Goal: Answer question/provide support

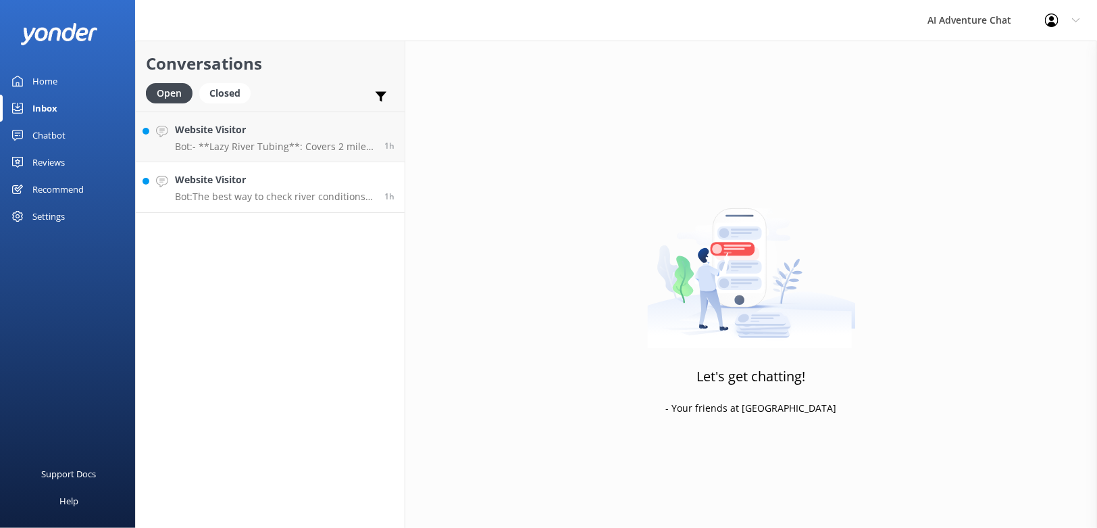
click at [261, 184] on h4 "Website Visitor" at bounding box center [274, 179] width 199 height 15
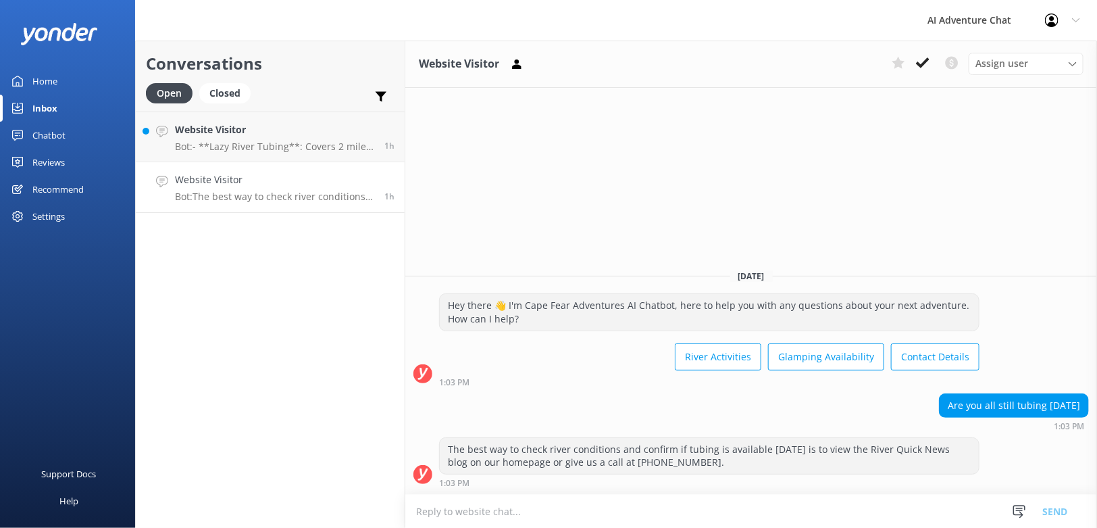
click at [530, 505] on textarea at bounding box center [751, 511] width 692 height 33
click at [546, 511] on textarea "Hi there! We're operating on a 24 hour notice" at bounding box center [751, 511] width 692 height 34
click at [646, 513] on textarea "Hi there! We're operating on a 24 hour notice" at bounding box center [751, 511] width 692 height 34
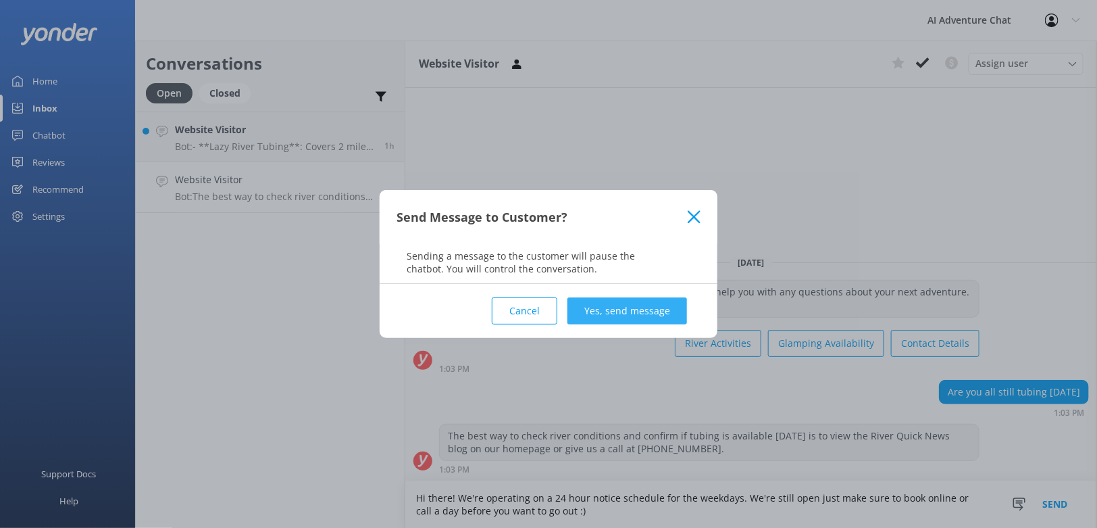
type textarea "Hi there! We're operating on a 24 hour notice schedule for the weekdays. We're …"
click at [629, 312] on button "Yes, send message" at bounding box center [628, 310] width 120 height 27
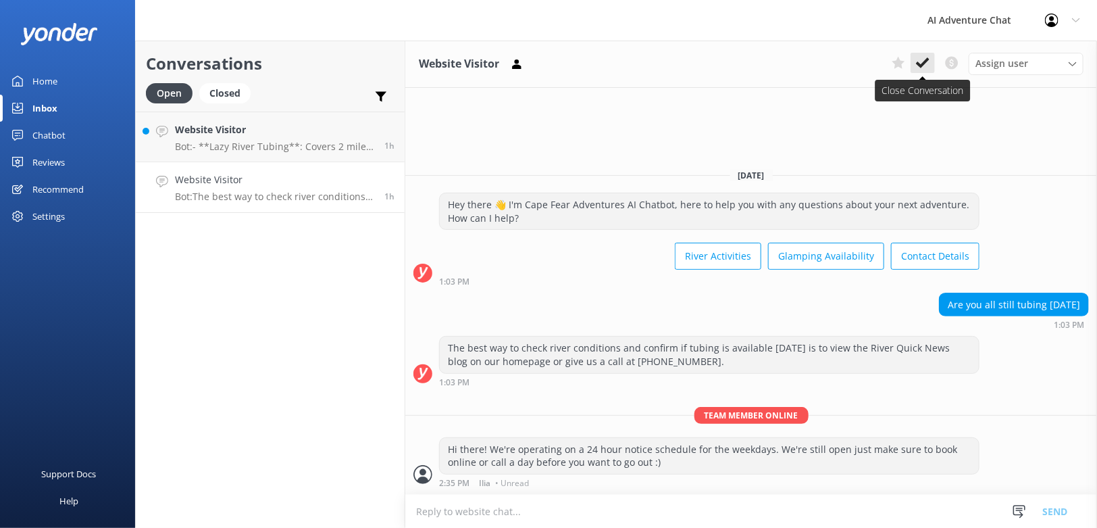
click at [922, 61] on icon at bounding box center [923, 63] width 14 height 14
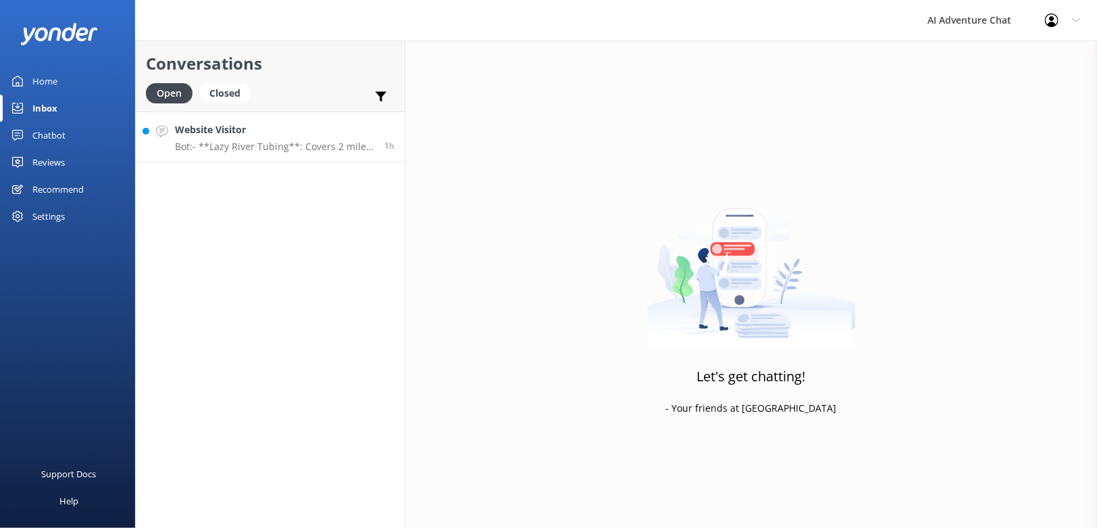
click at [257, 143] on p "Bot: - **Lazy River Tubing**: Covers 2 miles and typically takes around 5 hours…" at bounding box center [274, 147] width 199 height 12
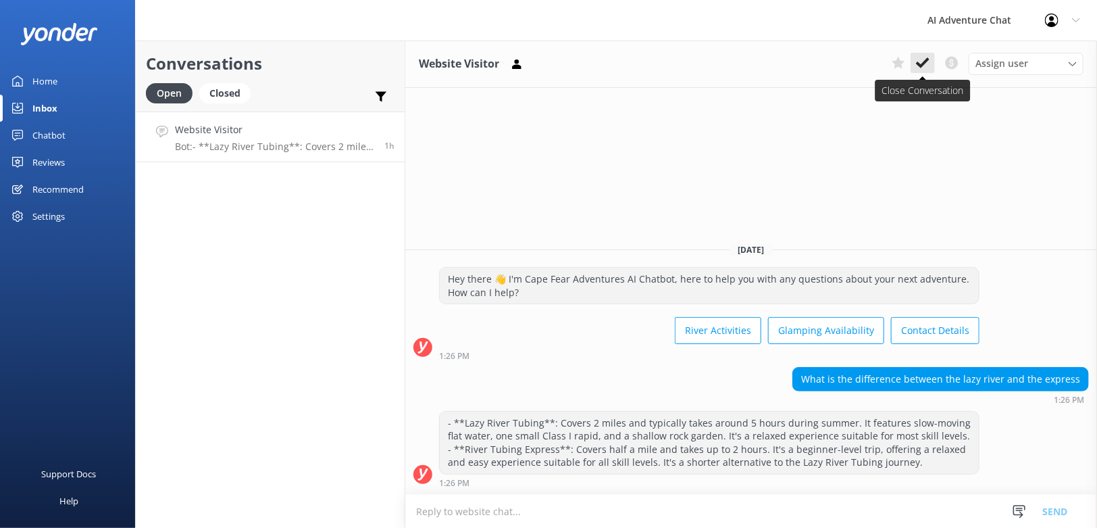
click at [914, 64] on button at bounding box center [923, 63] width 24 height 20
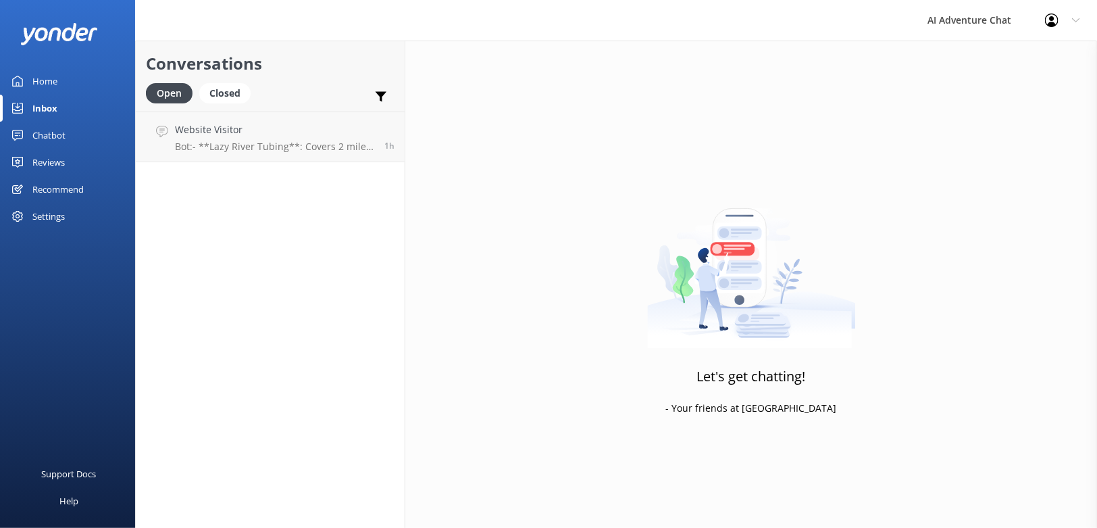
click at [55, 79] on div "Home" at bounding box center [44, 81] width 25 height 27
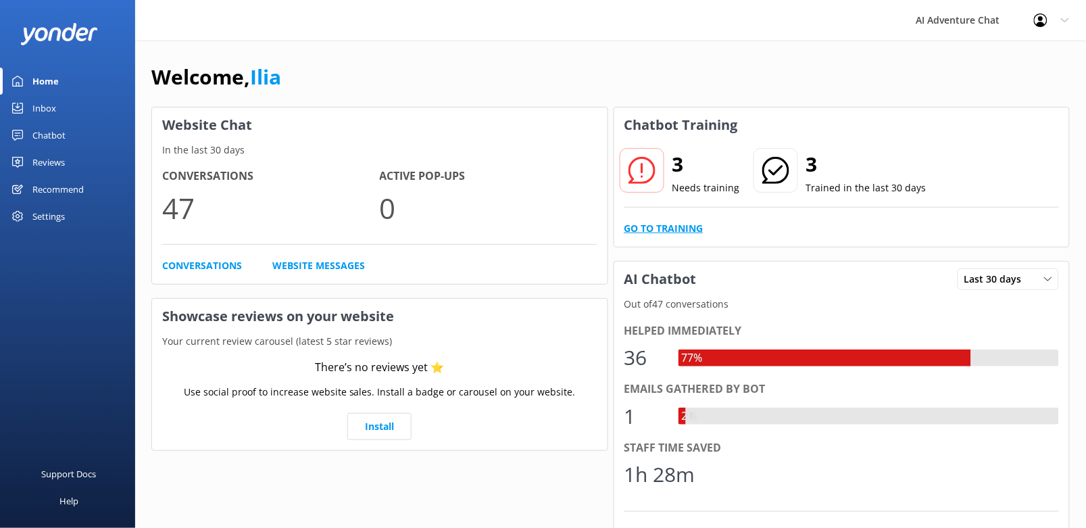
click at [655, 235] on link "Go to Training" at bounding box center [663, 228] width 79 height 15
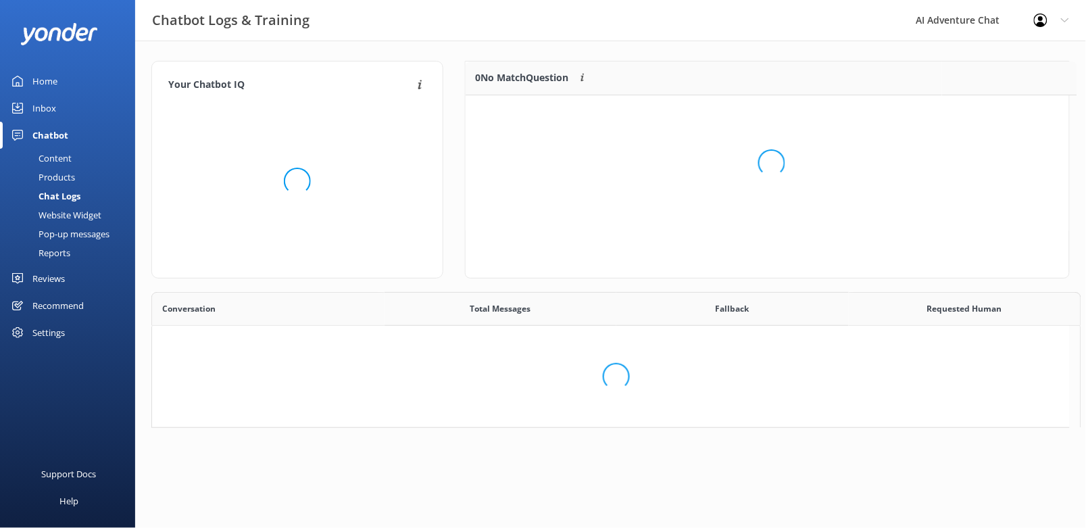
scroll to position [11, 12]
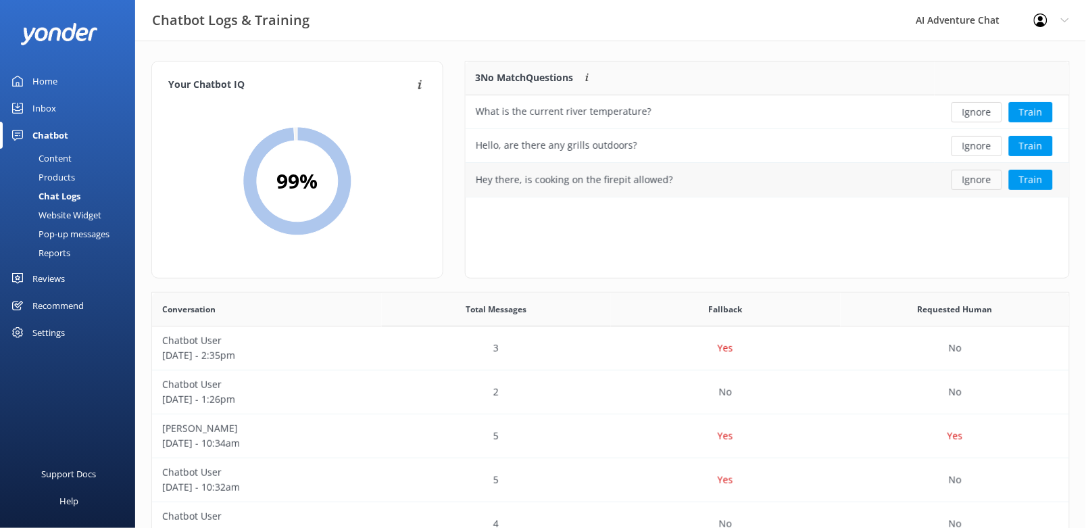
click at [970, 177] on button "Ignore" at bounding box center [976, 180] width 51 height 20
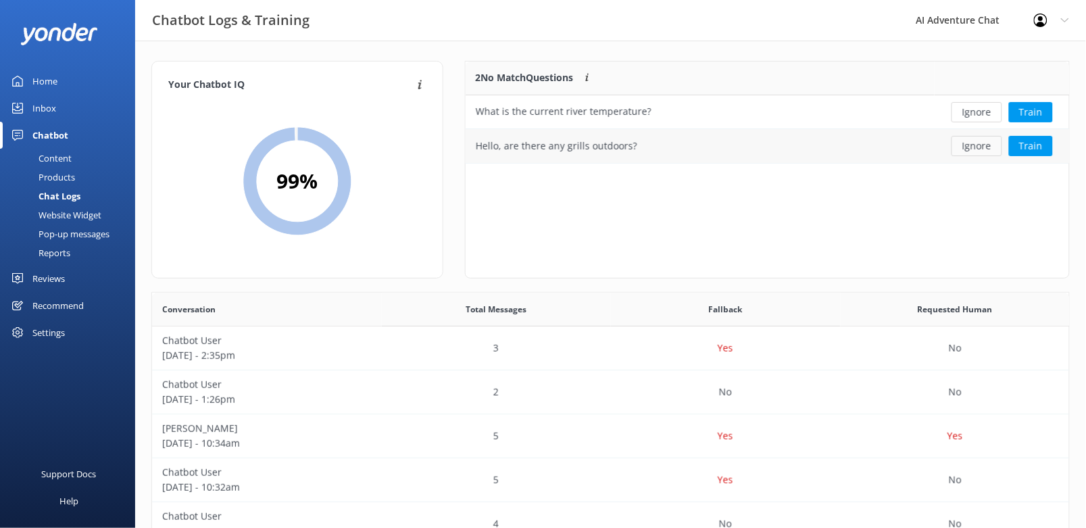
click at [972, 145] on button "Ignore" at bounding box center [976, 146] width 51 height 20
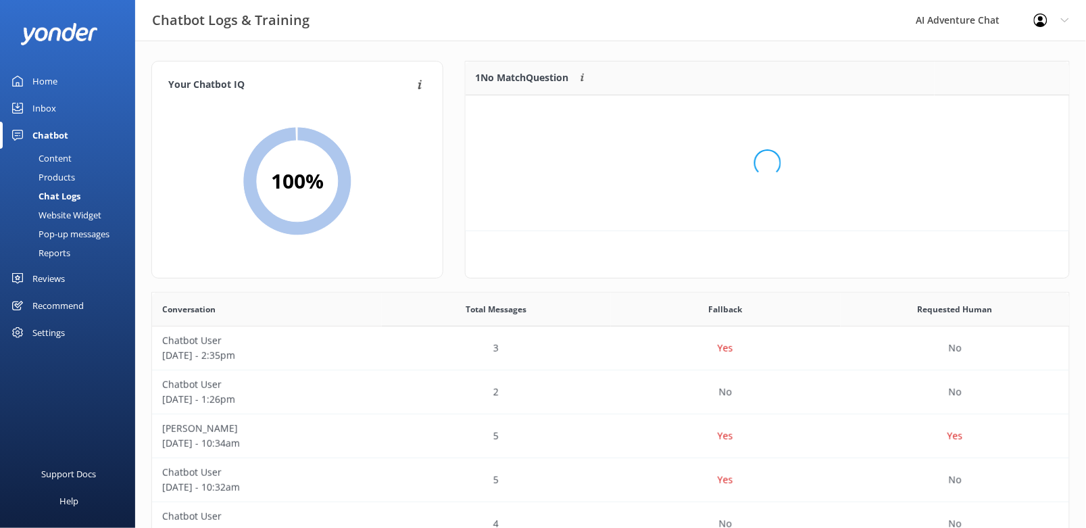
scroll to position [57, 593]
click at [975, 114] on button "Ignore" at bounding box center [976, 112] width 51 height 20
click at [44, 79] on div "Home" at bounding box center [44, 81] width 25 height 27
